Goal: Contribute content

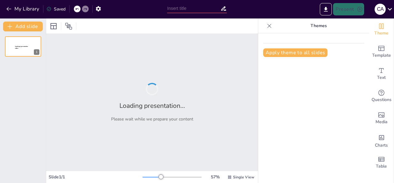
type input "Globalización: Conectando Mundos y Culturas"
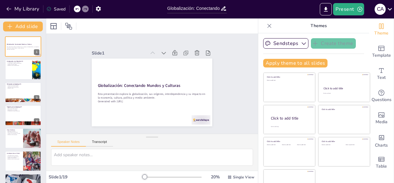
checkbox input "true"
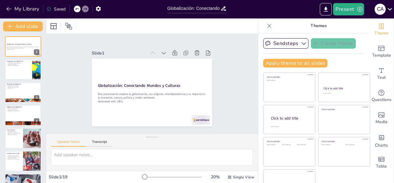
checkbox input "true"
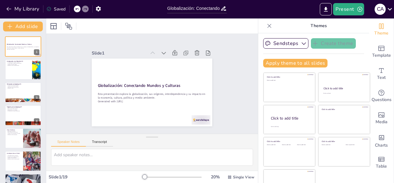
checkbox input "true"
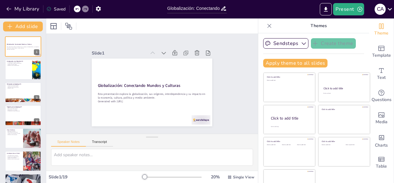
checkbox input "true"
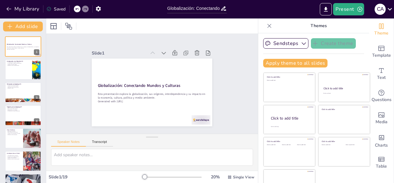
checkbox input "true"
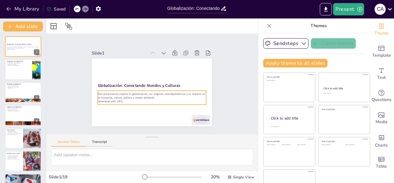
checkbox input "true"
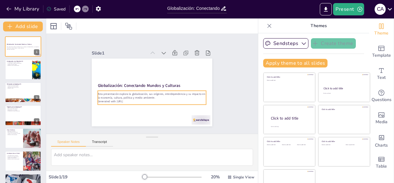
checkbox input "true"
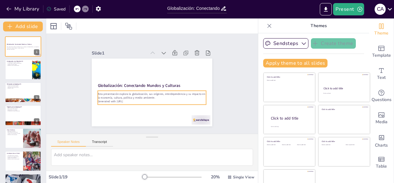
checkbox input "true"
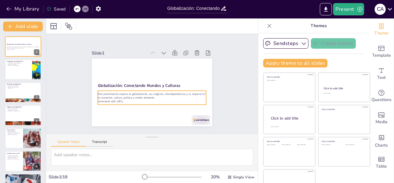
checkbox input "true"
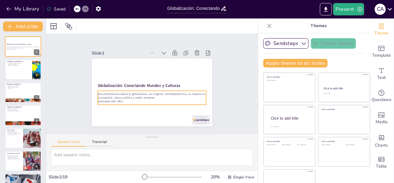
checkbox input "true"
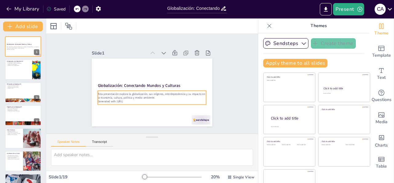
checkbox input "true"
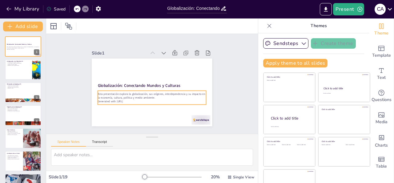
checkbox input "true"
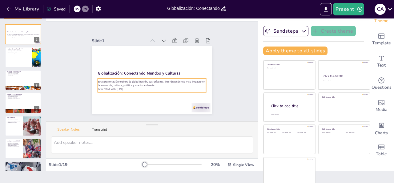
checkbox input "true"
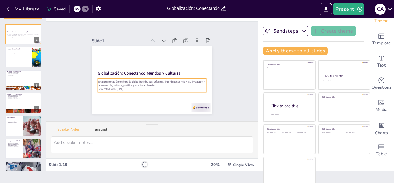
scroll to position [15, 0]
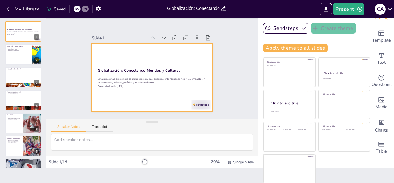
checkbox input "true"
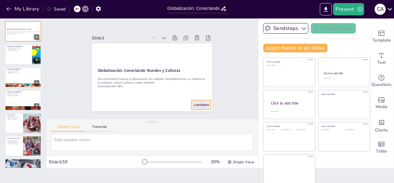
checkbox input "true"
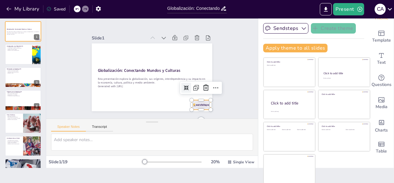
click at [181, 117] on div at bounding box center [170, 126] width 21 height 19
checkbox input "true"
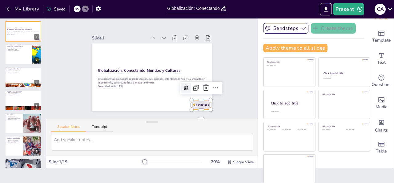
checkbox input "true"
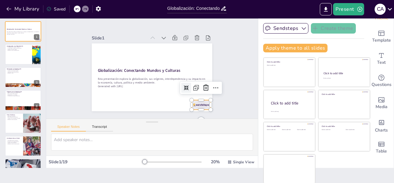
checkbox input "true"
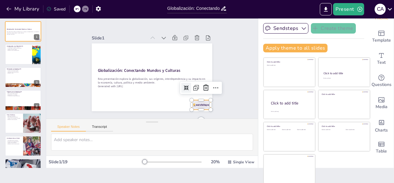
checkbox input "true"
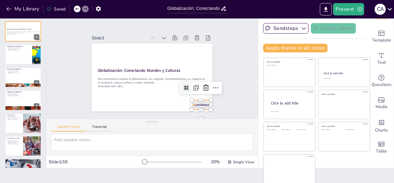
checkbox input "true"
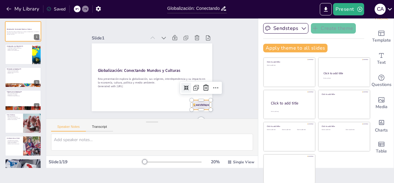
checkbox input "true"
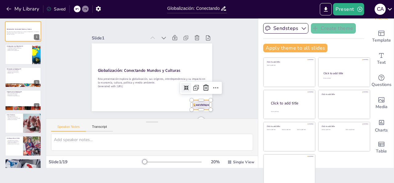
checkbox input "true"
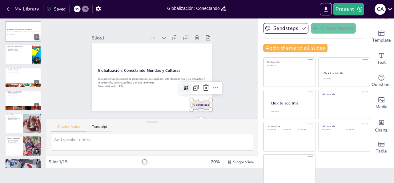
checkbox input "true"
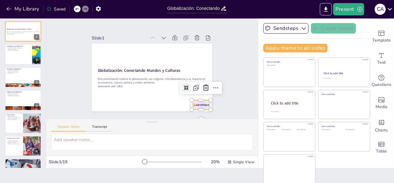
checkbox input "true"
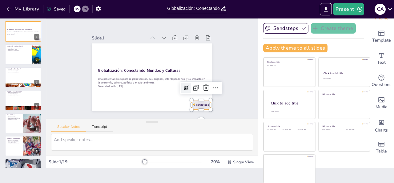
checkbox input "true"
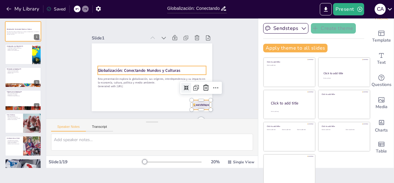
checkbox input "true"
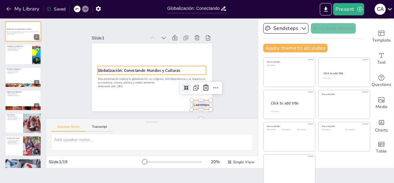
checkbox input "true"
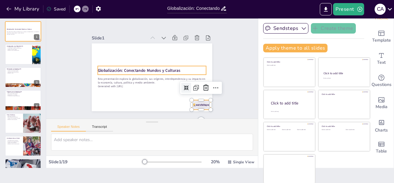
checkbox input "true"
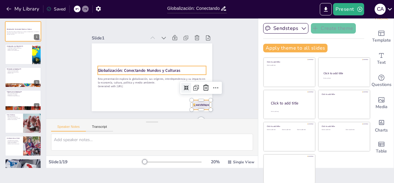
checkbox input "true"
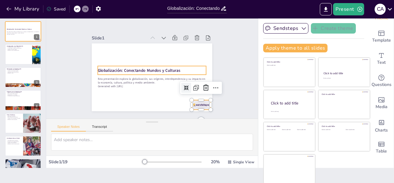
checkbox input "true"
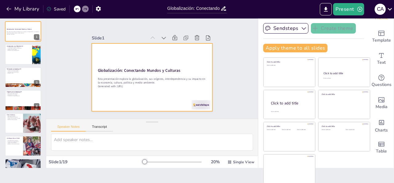
checkbox input "true"
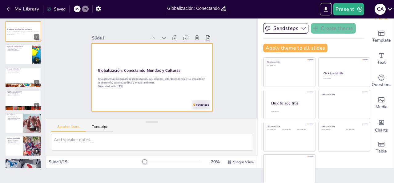
checkbox input "true"
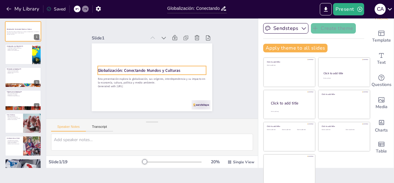
checkbox input "true"
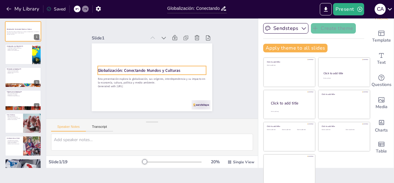
scroll to position [0, 0]
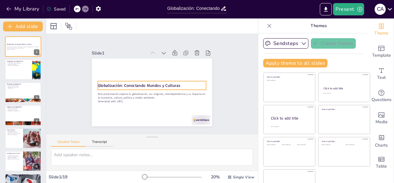
checkbox input "true"
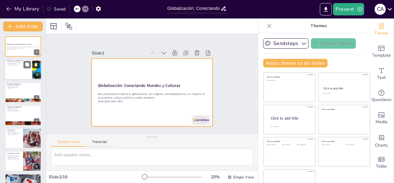
checkbox input "true"
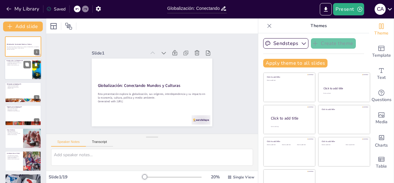
checkbox input "true"
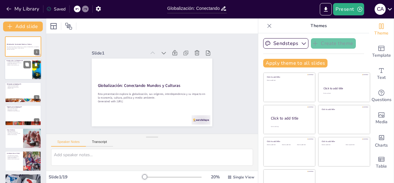
click at [17, 67] on div at bounding box center [23, 69] width 37 height 21
checkbox input "true"
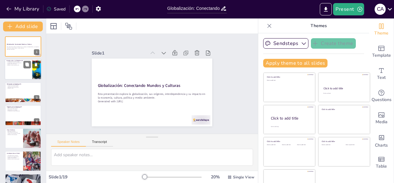
checkbox input "true"
type textarea "La conexión entre culturas es uno de los aspectos más fascinantes de la globali…"
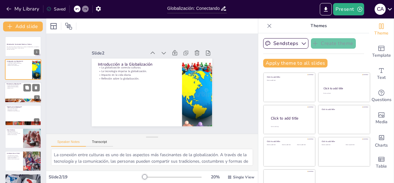
checkbox input "true"
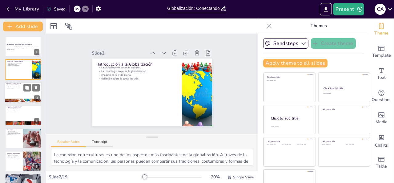
checkbox input "true"
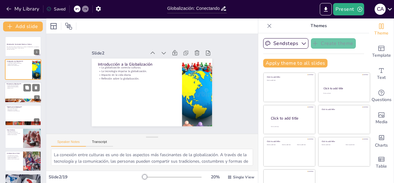
checkbox input "true"
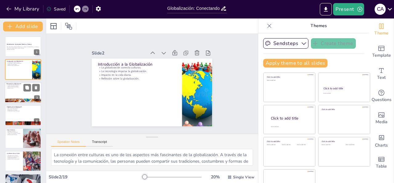
checkbox input "true"
click at [19, 90] on div at bounding box center [23, 92] width 37 height 21
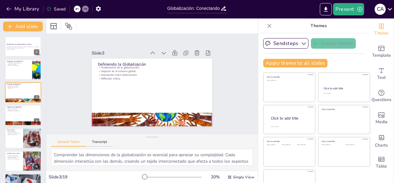
drag, startPoint x: 19, startPoint y: 117, endPoint x: 62, endPoint y: 97, distance: 47.8
click at [19, 117] on div at bounding box center [23, 115] width 36 height 20
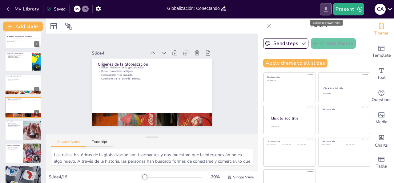
click at [328, 11] on icon "Export to PowerPoint" at bounding box center [326, 9] width 4 height 5
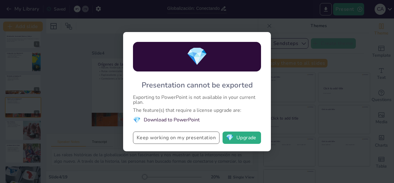
click at [199, 140] on button "Keep working on my presentation" at bounding box center [176, 137] width 86 height 12
